Goal: Task Accomplishment & Management: Complete application form

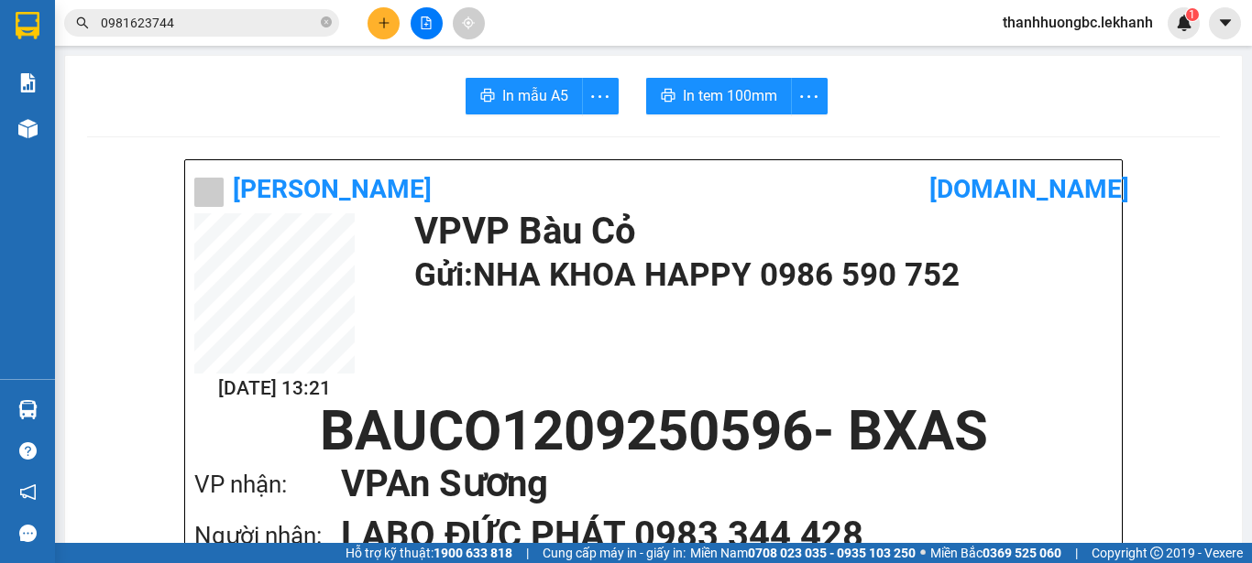
click at [208, 27] on input "0981623744" at bounding box center [209, 23] width 216 height 20
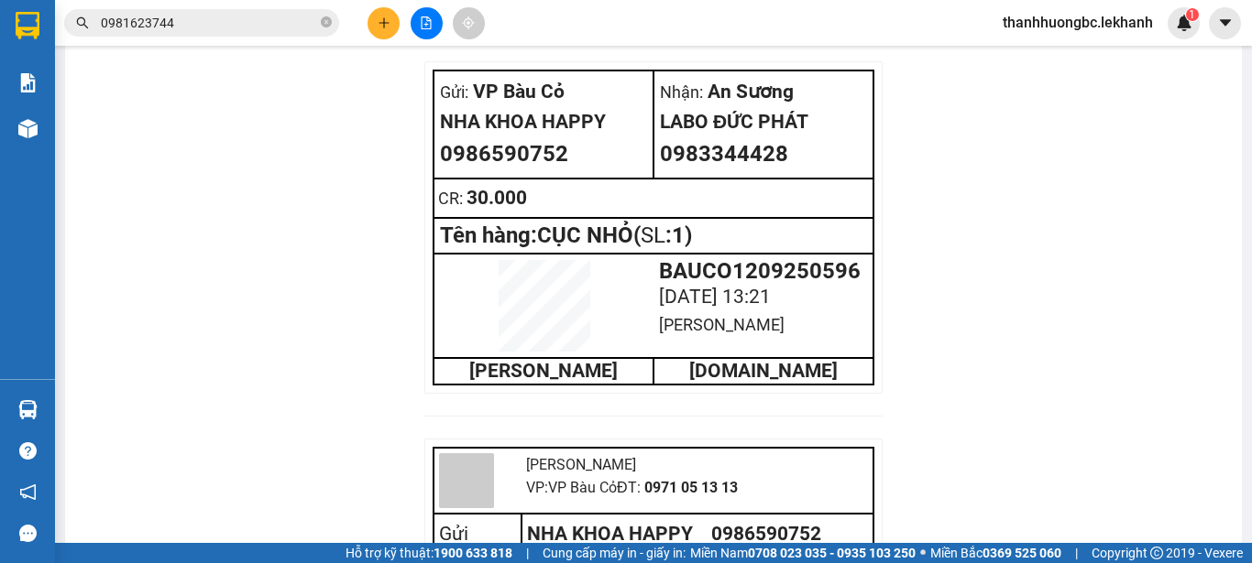
click at [208, 27] on input "0981623744" at bounding box center [209, 23] width 216 height 20
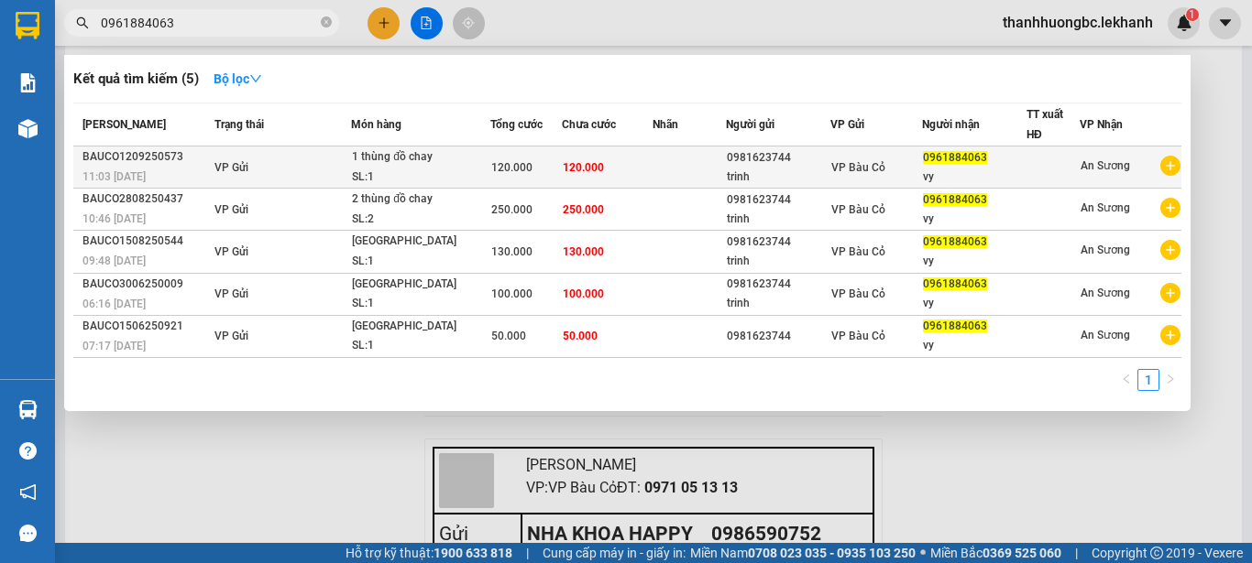
type input "0961884063"
click at [661, 169] on td at bounding box center [688, 168] width 73 height 42
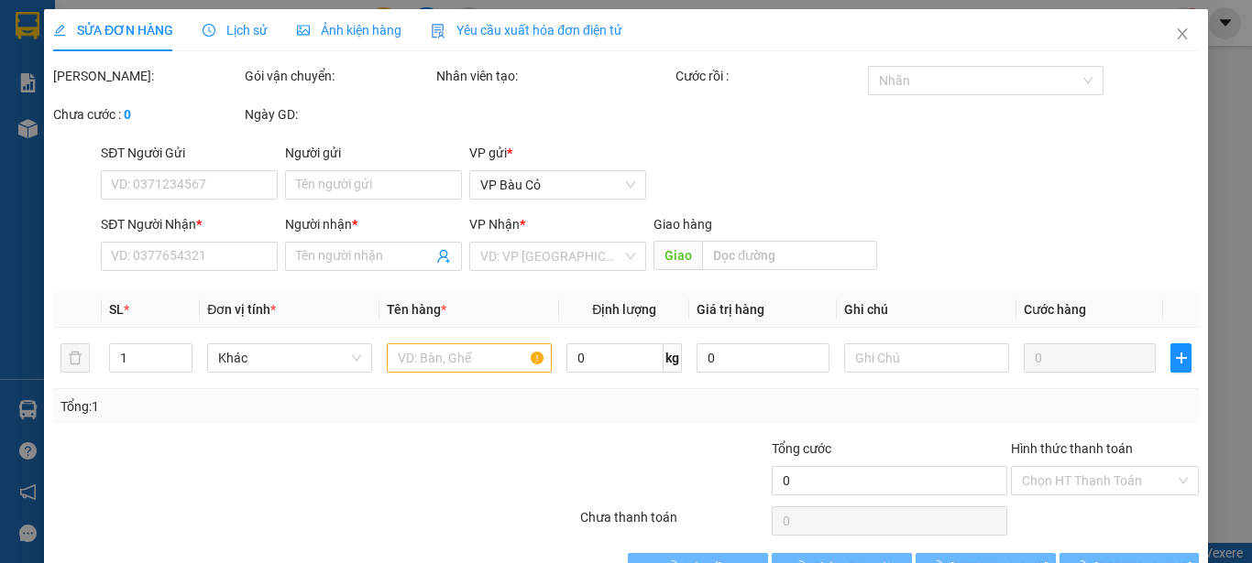
type input "0981623744"
type input "trinh"
type input "0961884063"
type input "vy"
type input "120.000"
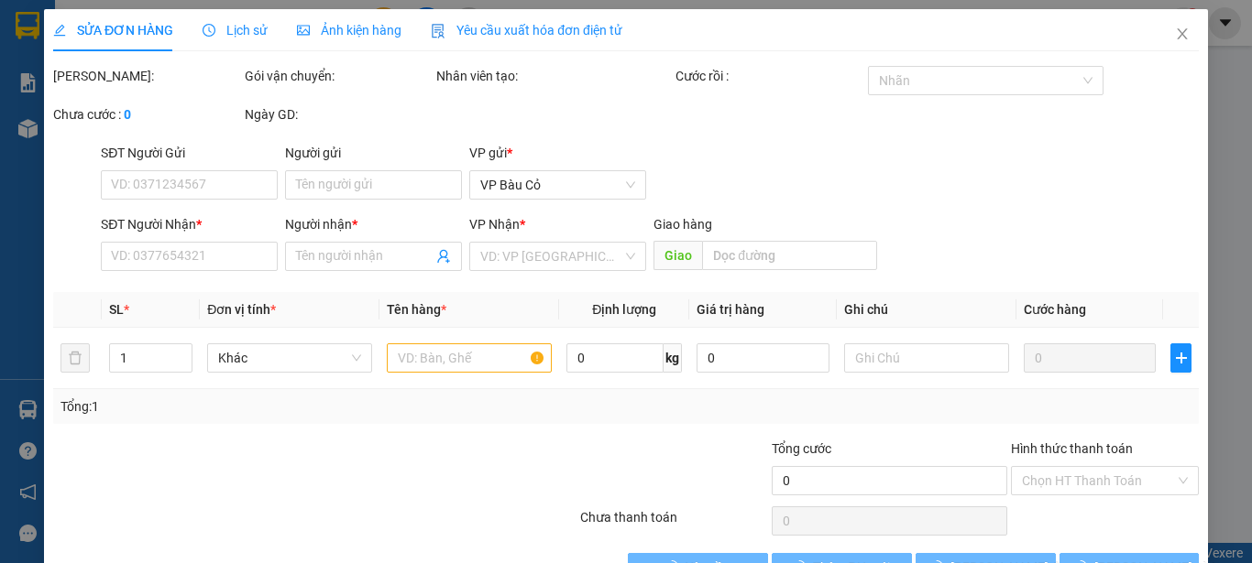
type input "120.000"
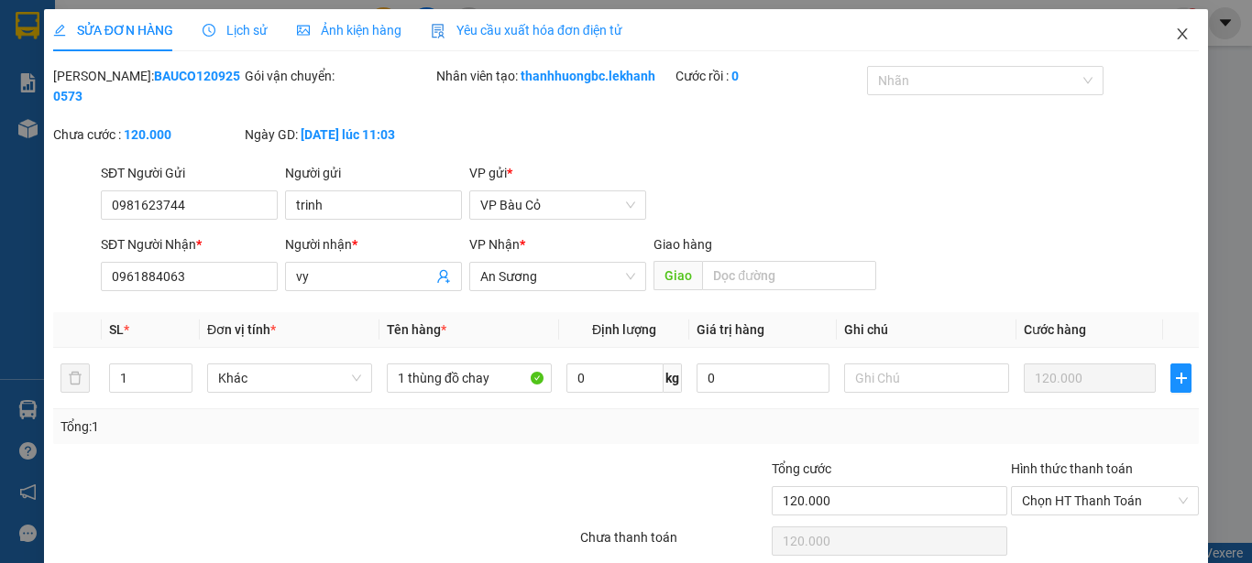
click at [1171, 26] on span "Close" at bounding box center [1181, 34] width 51 height 51
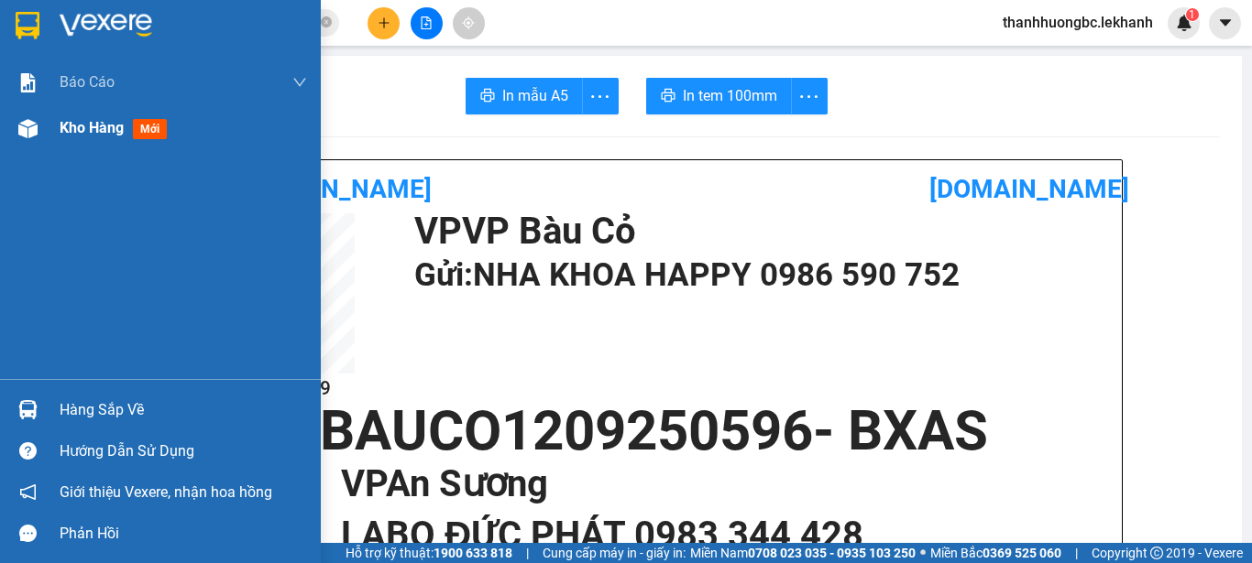
click at [68, 137] on div "Kho hàng mới" at bounding box center [117, 127] width 115 height 23
